Goal: Task Accomplishment & Management: Manage account settings

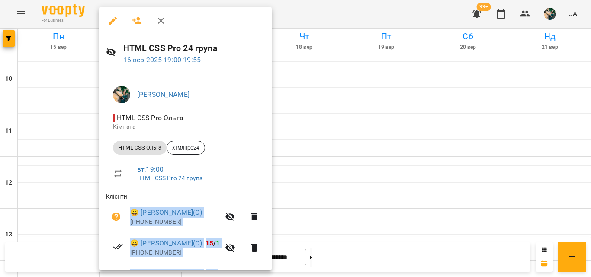
scroll to position [140, 0]
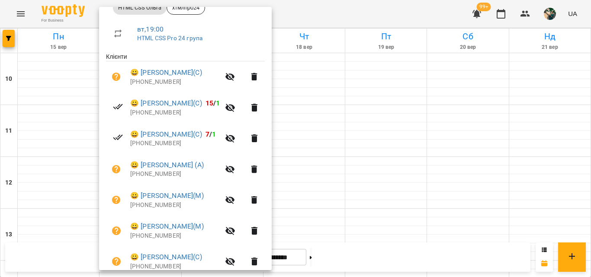
click at [393, 106] on div at bounding box center [295, 138] width 591 height 277
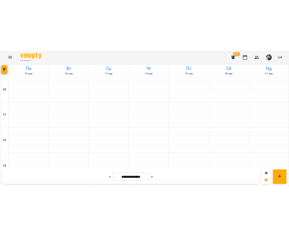
scroll to position [490, 0]
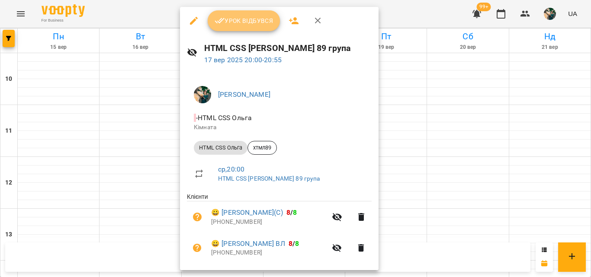
click at [241, 22] on span "Урок відбувся" at bounding box center [244, 21] width 59 height 10
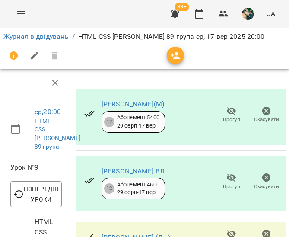
click at [227, 179] on icon "button" at bounding box center [232, 178] width 10 height 8
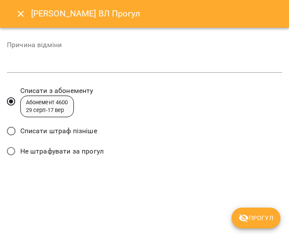
click at [65, 129] on span "Списати штраф пізніше" at bounding box center [58, 131] width 77 height 10
click at [245, 216] on icon "submit" at bounding box center [244, 218] width 10 height 10
click at [245, 216] on div "[PERSON_NAME] ВЛ Прогул Причина відміни * Списати з абонементу Абонемент 4600 […" at bounding box center [144, 118] width 289 height 237
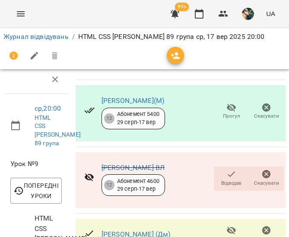
scroll to position [450, 0]
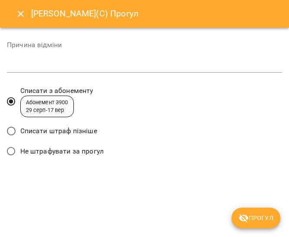
click at [244, 221] on icon "submit" at bounding box center [244, 218] width 10 height 8
